Goal: Transaction & Acquisition: Download file/media

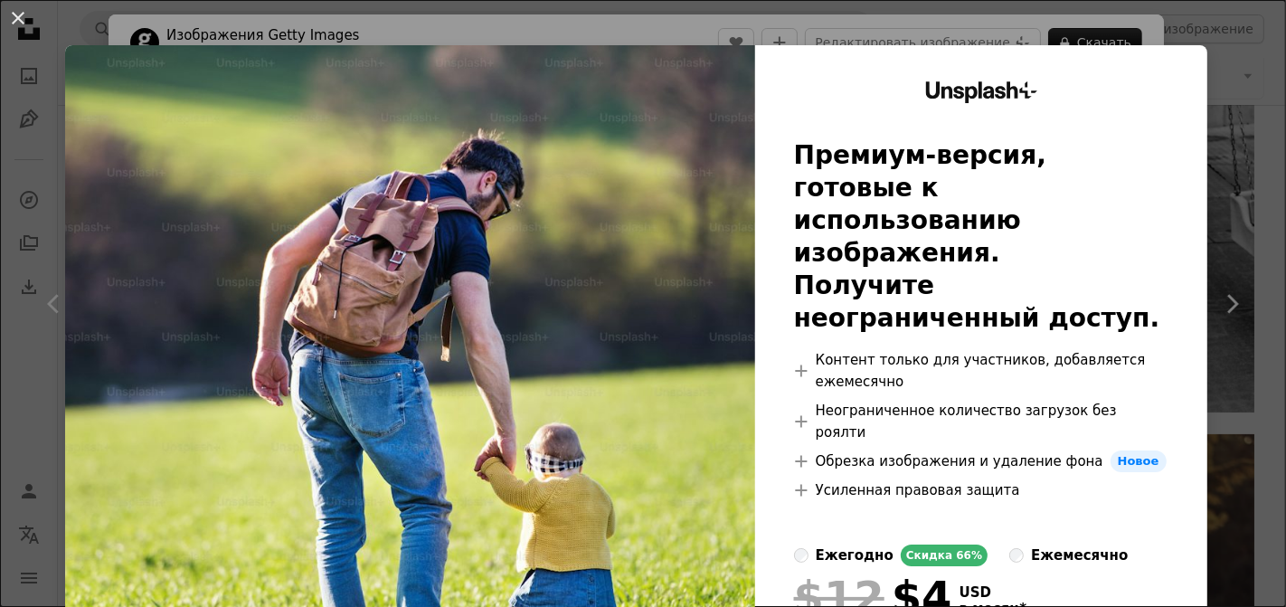
click at [298, 178] on img at bounding box center [410, 410] width 690 height 731
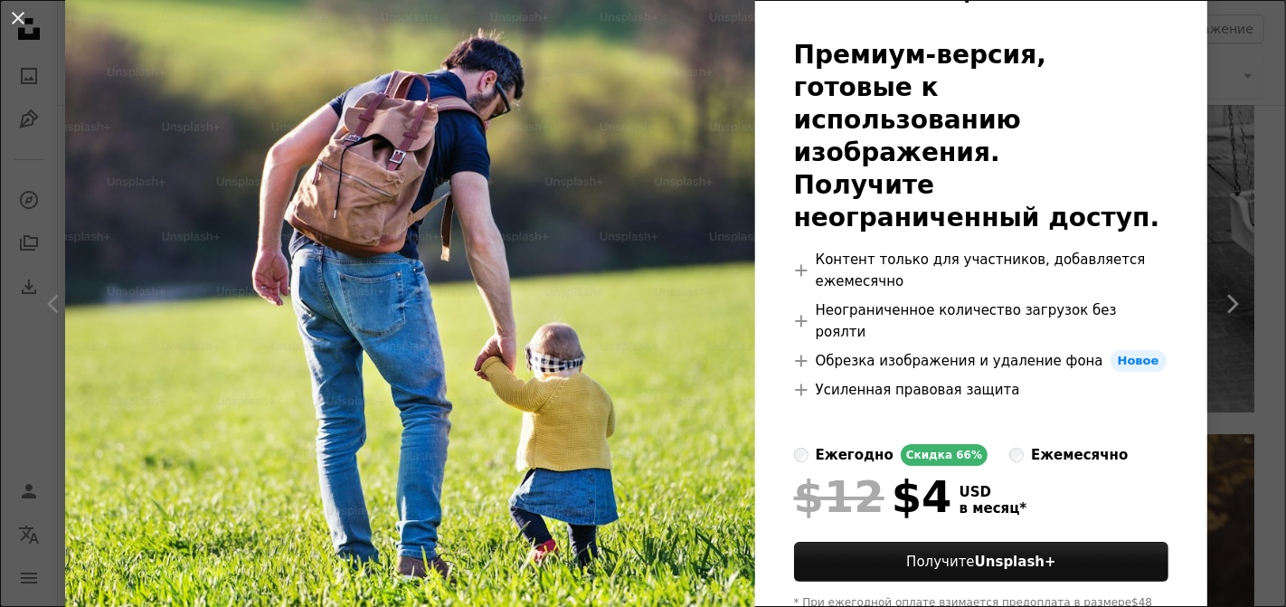
click at [423, 205] on img at bounding box center [410, 310] width 690 height 731
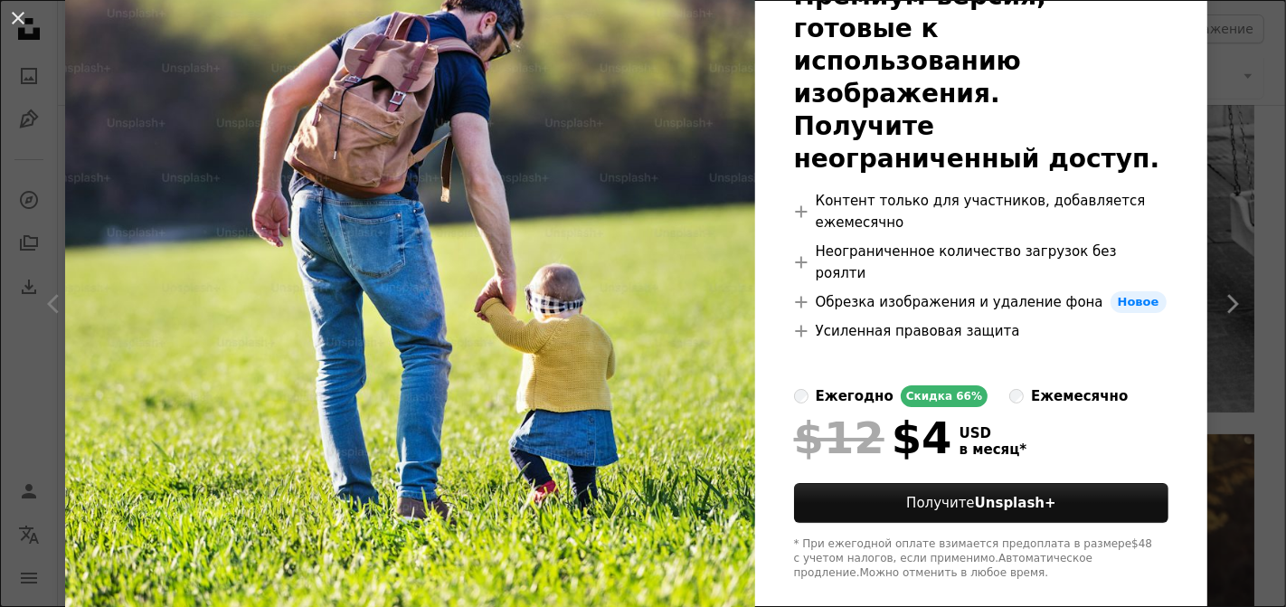
scroll to position [161, 0]
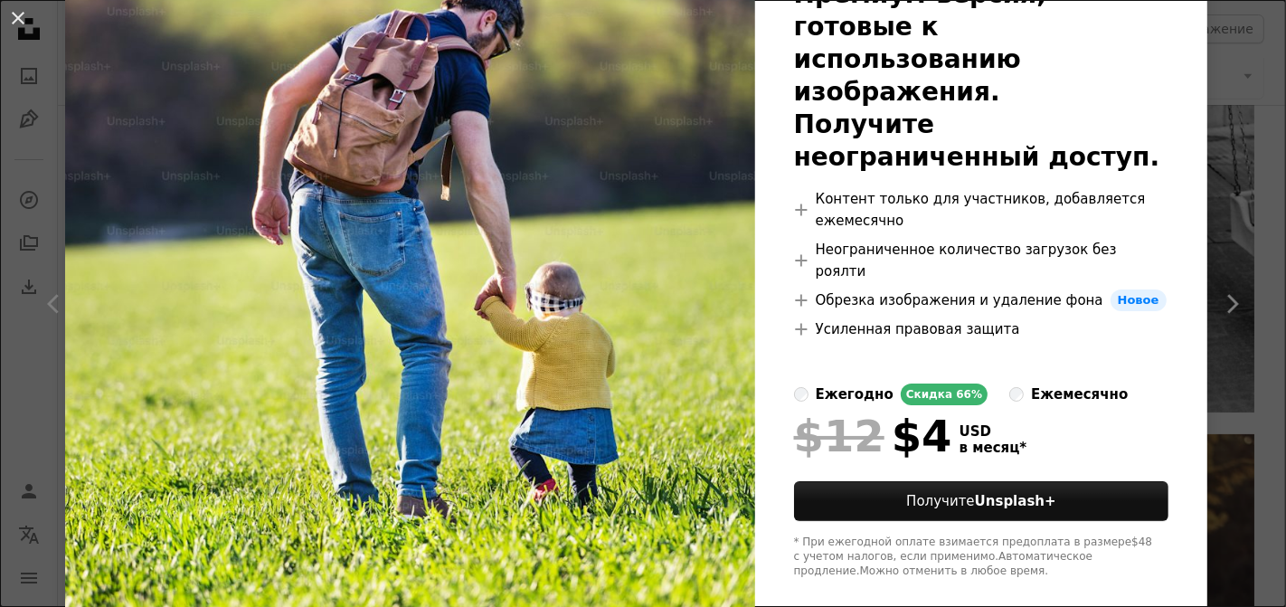
click at [149, 529] on img at bounding box center [410, 249] width 690 height 731
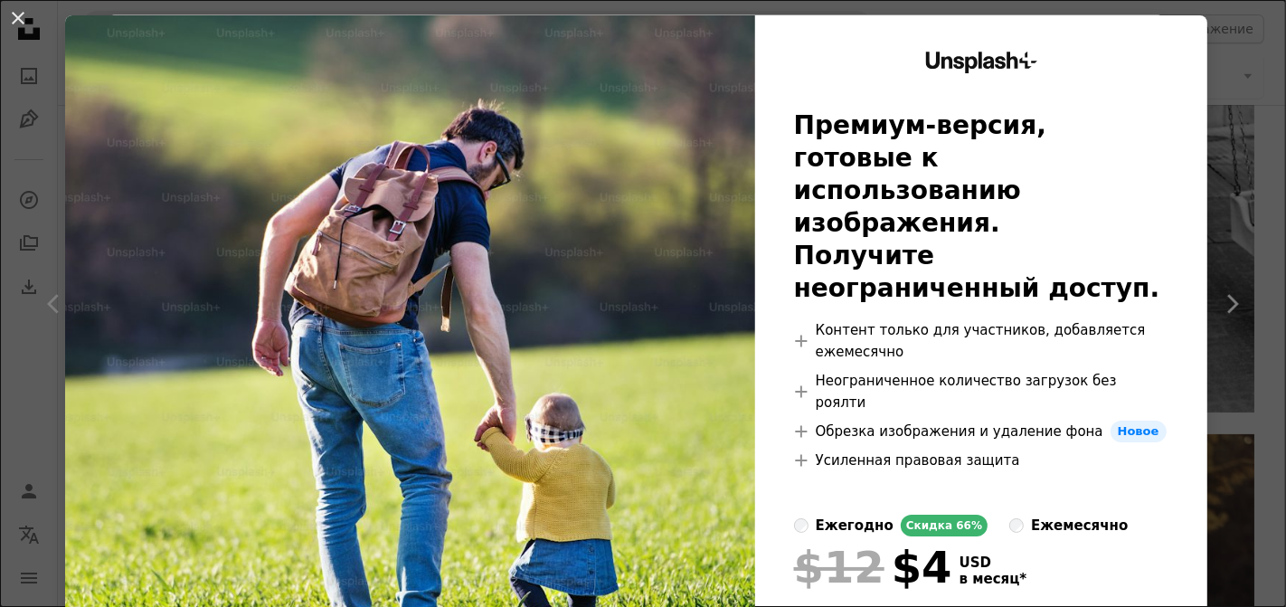
scroll to position [0, 0]
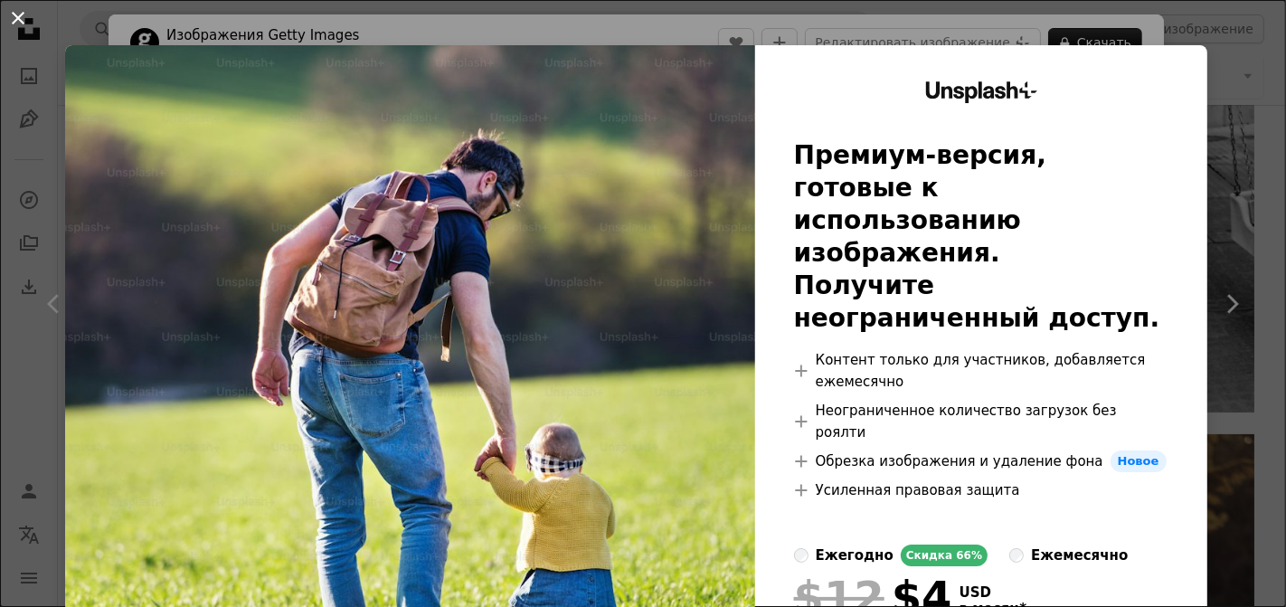
click at [21, 22] on button "An X shape" at bounding box center [18, 18] width 22 height 22
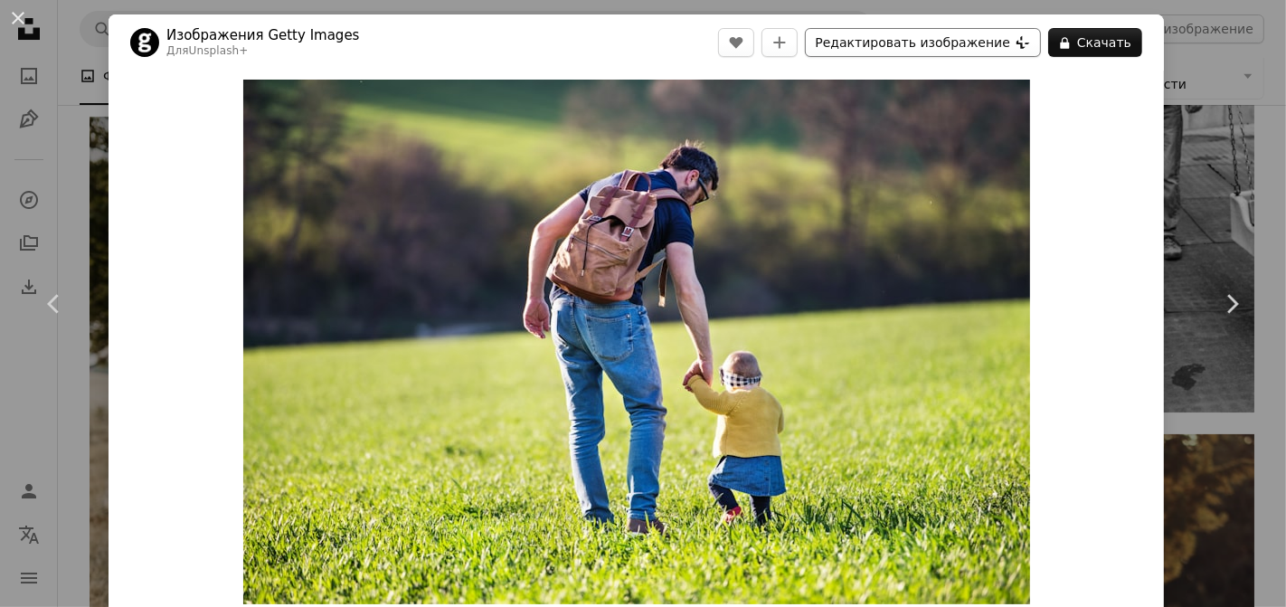
click at [1020, 41] on icon "Plus sign for Unsplash+" at bounding box center [1022, 42] width 14 height 14
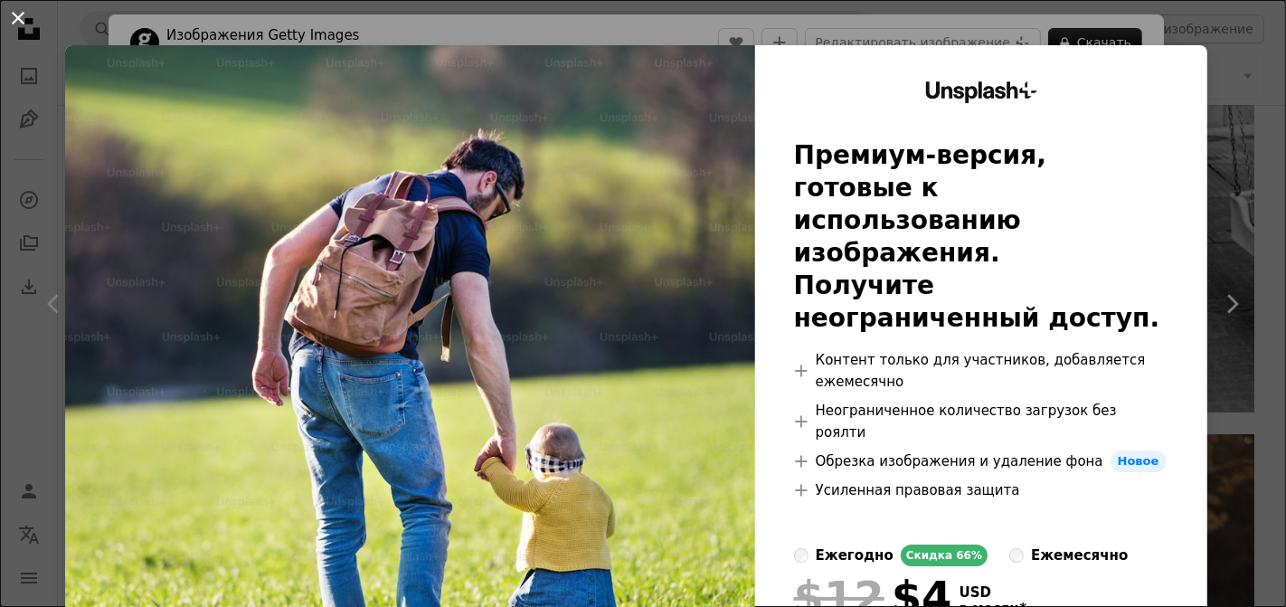
click at [19, 20] on button "An X shape" at bounding box center [18, 18] width 22 height 22
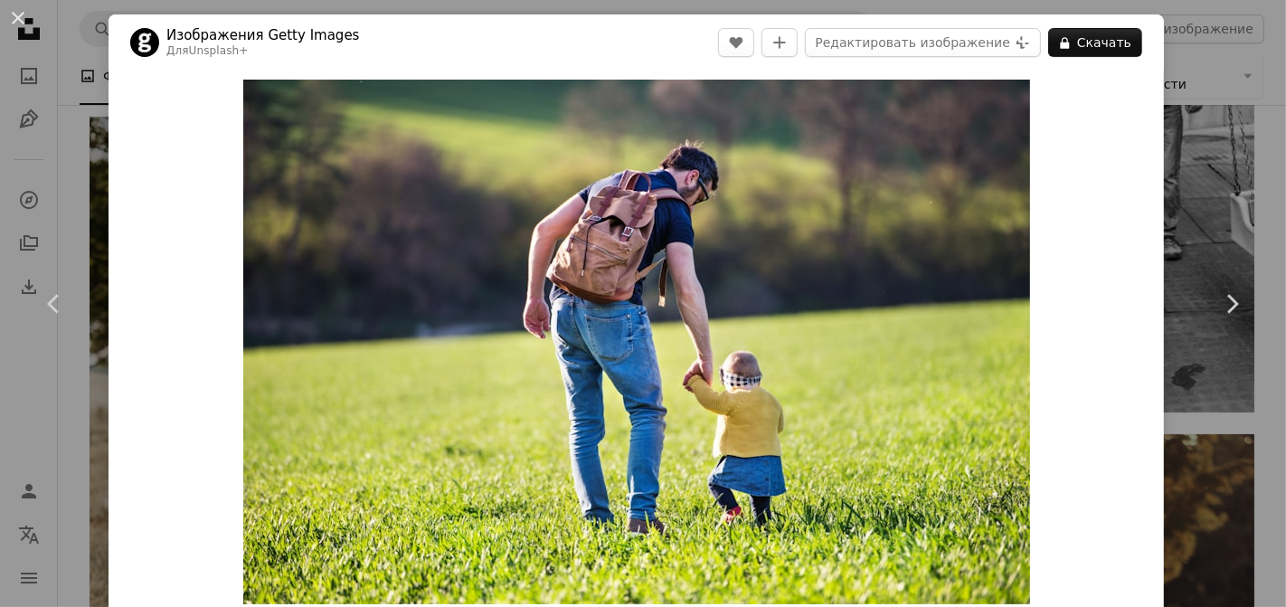
click at [19, 20] on button "An X shape" at bounding box center [18, 18] width 22 height 22
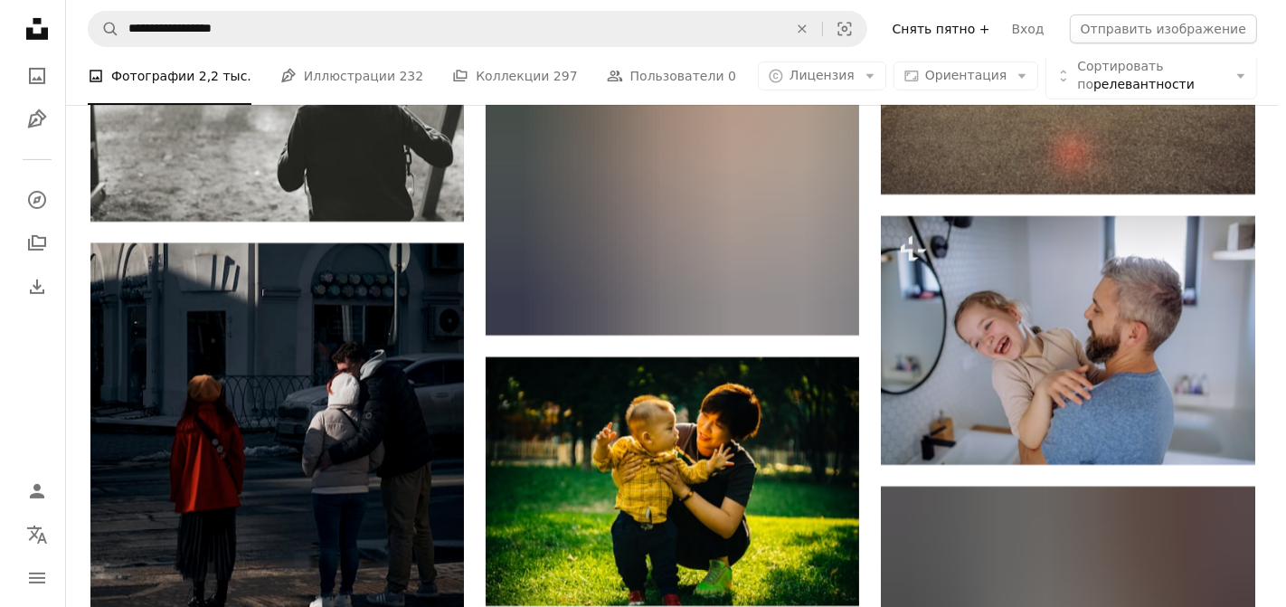
scroll to position [14547, 0]
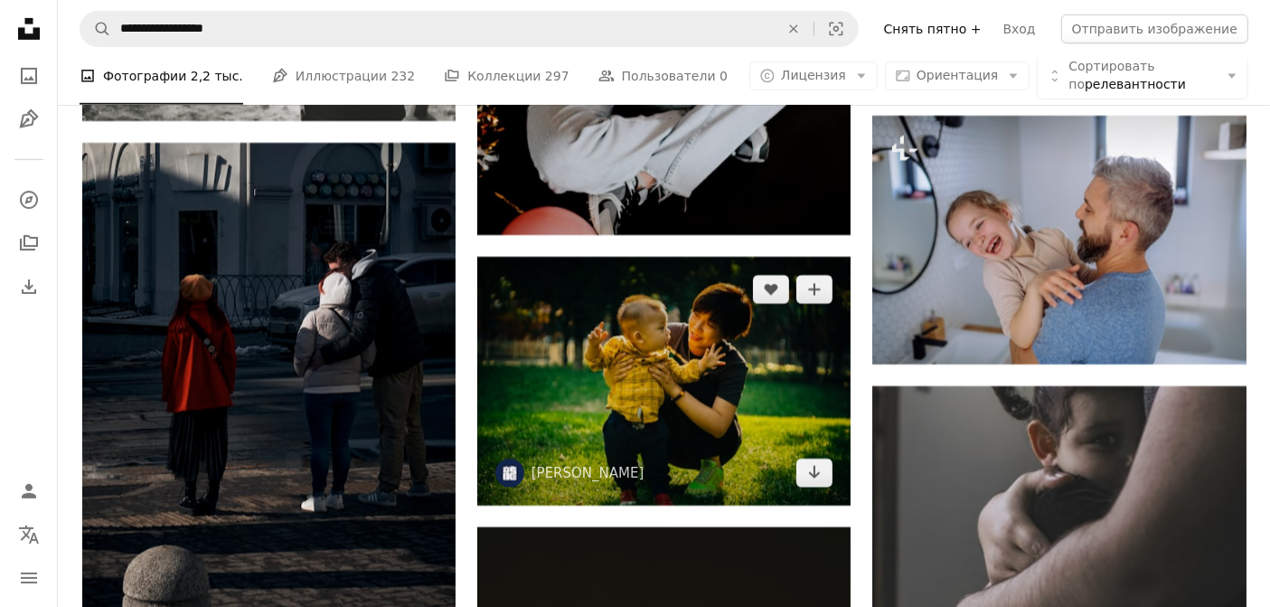
click at [814, 354] on img at bounding box center [663, 381] width 373 height 249
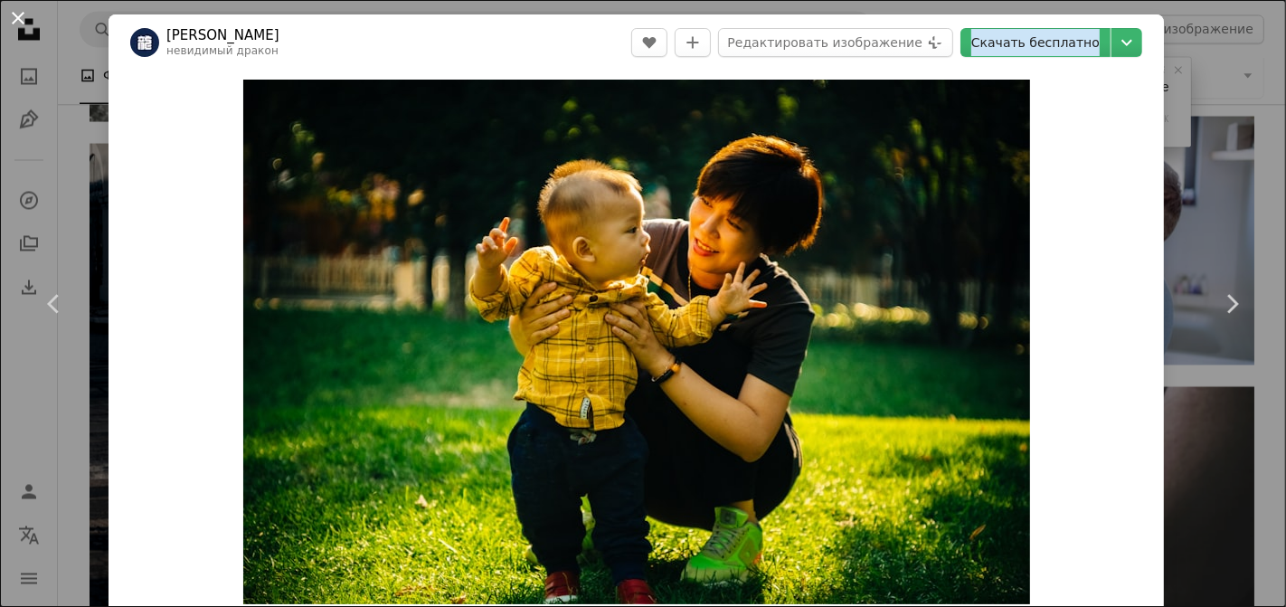
click at [24, 20] on button "An X shape" at bounding box center [18, 18] width 22 height 22
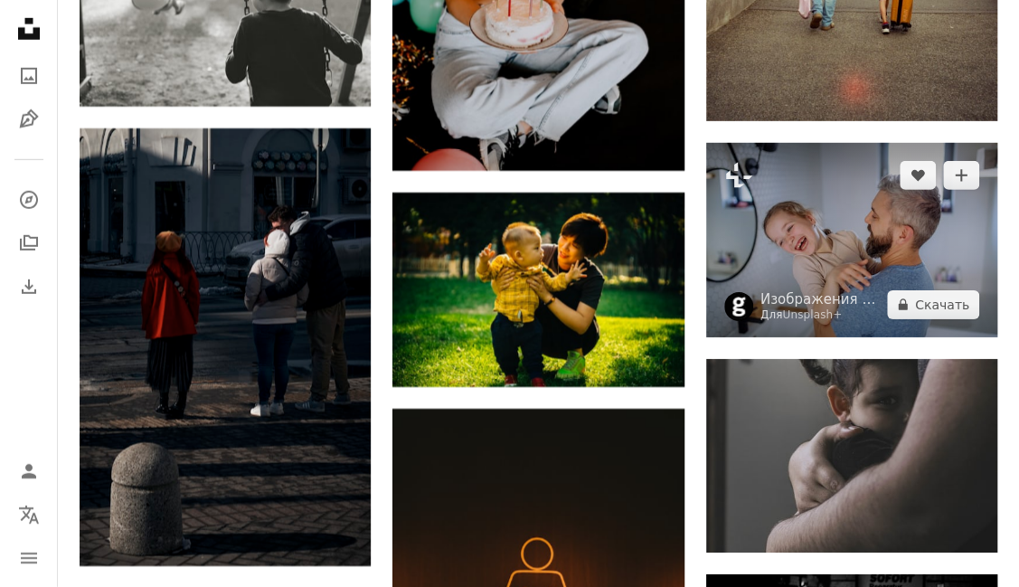
scroll to position [11615, 0]
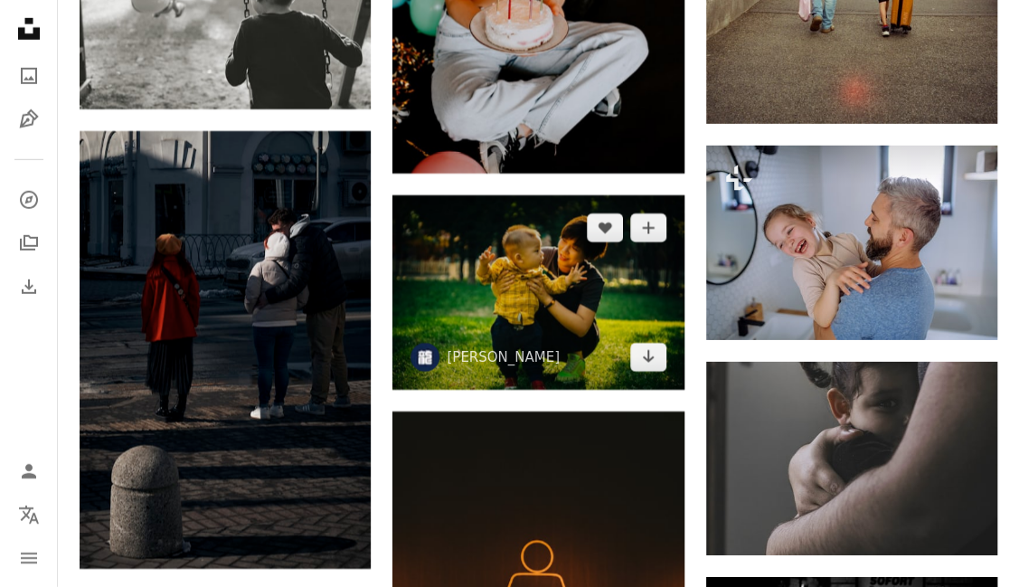
click at [579, 283] on img at bounding box center [537, 292] width 291 height 194
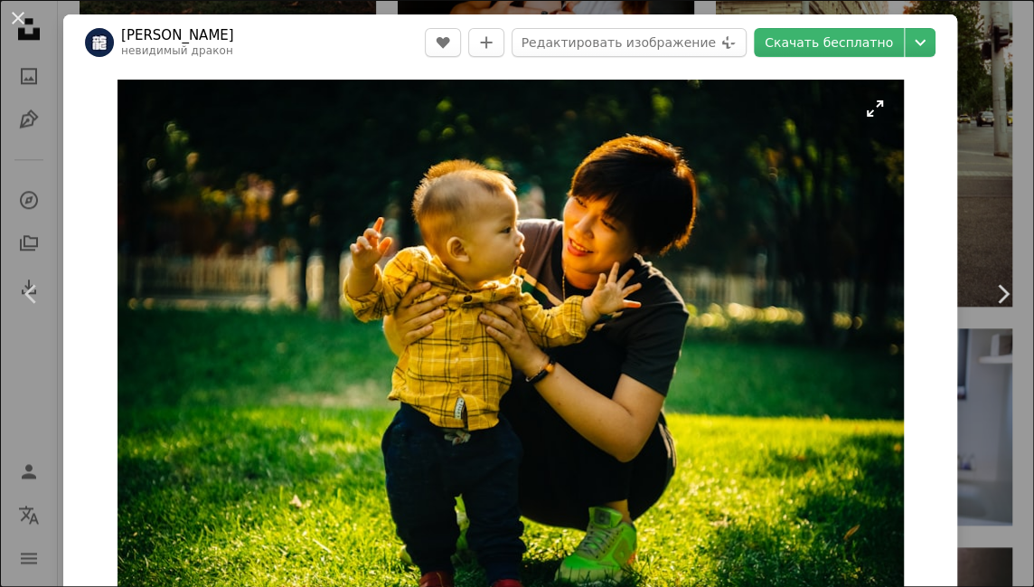
drag, startPoint x: 467, startPoint y: 187, endPoint x: 540, endPoint y: 174, distance: 74.5
click at [16, 16] on button "An X shape" at bounding box center [18, 18] width 22 height 22
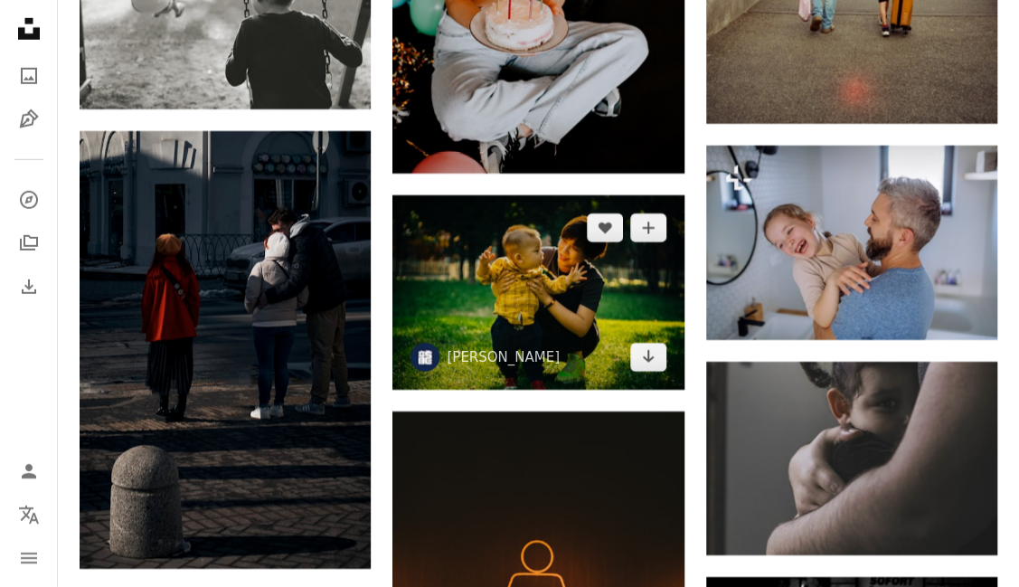
drag, startPoint x: 522, startPoint y: 290, endPoint x: 1085, endPoint y: 289, distance: 563.3
click at [653, 365] on link "Arrow pointing down" at bounding box center [648, 357] width 36 height 29
